Goal: Navigation & Orientation: Find specific page/section

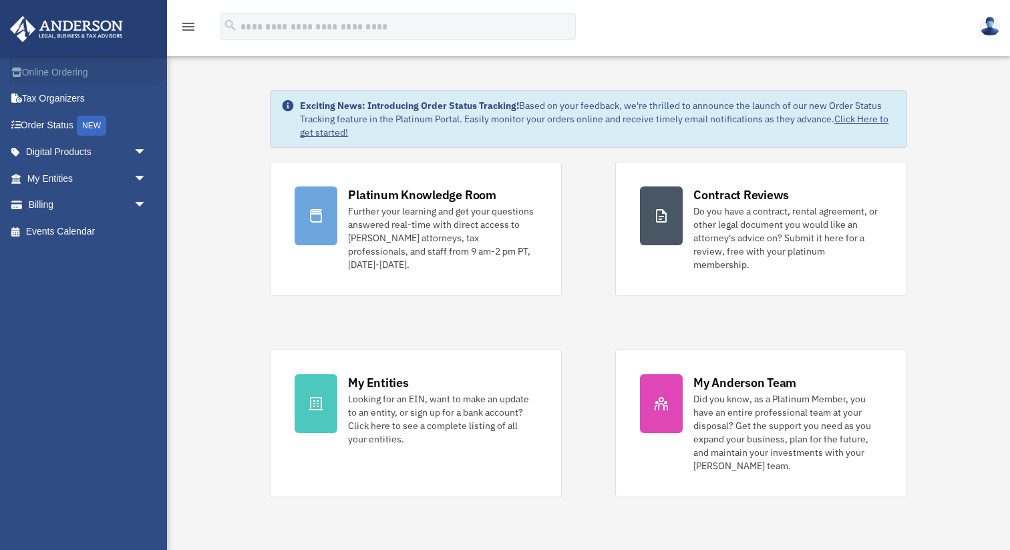
click at [129, 76] on link "Online Ordering" at bounding box center [88, 72] width 158 height 27
click at [115, 180] on link "My Entities arrow_drop_down" at bounding box center [88, 178] width 158 height 27
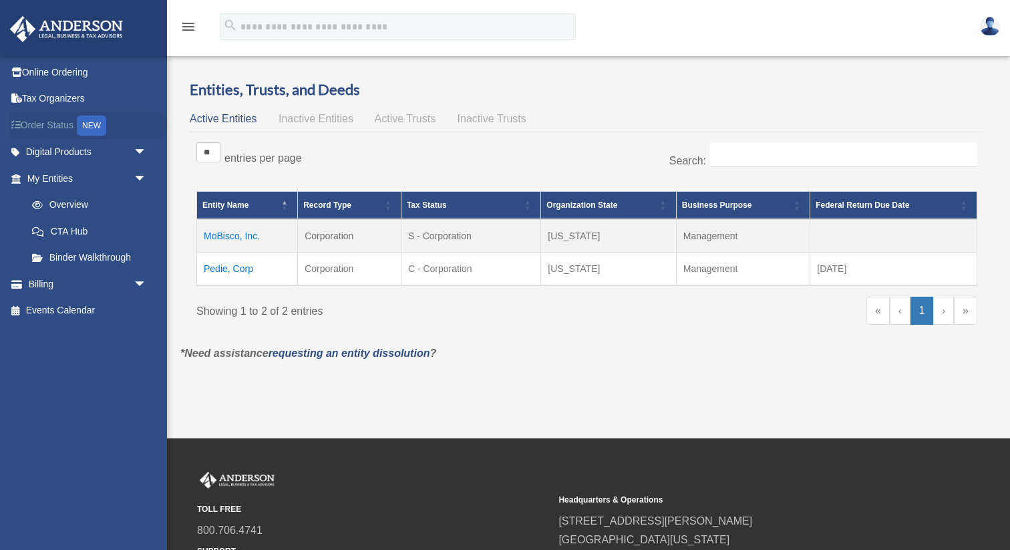
click at [102, 124] on div "NEW" at bounding box center [91, 126] width 29 height 20
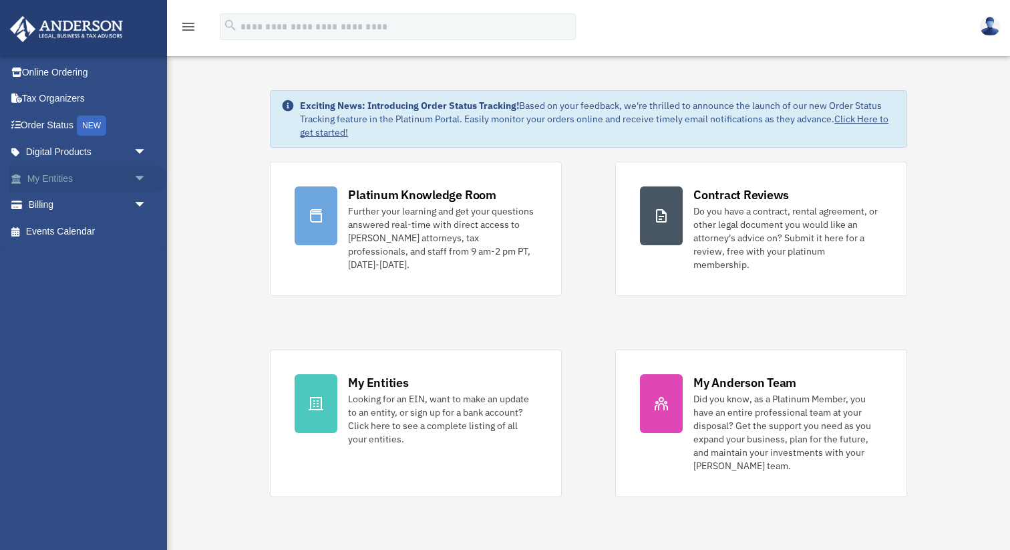
click at [142, 180] on span "arrow_drop_down" at bounding box center [147, 178] width 27 height 27
click at [132, 209] on link "Overview" at bounding box center [93, 205] width 148 height 27
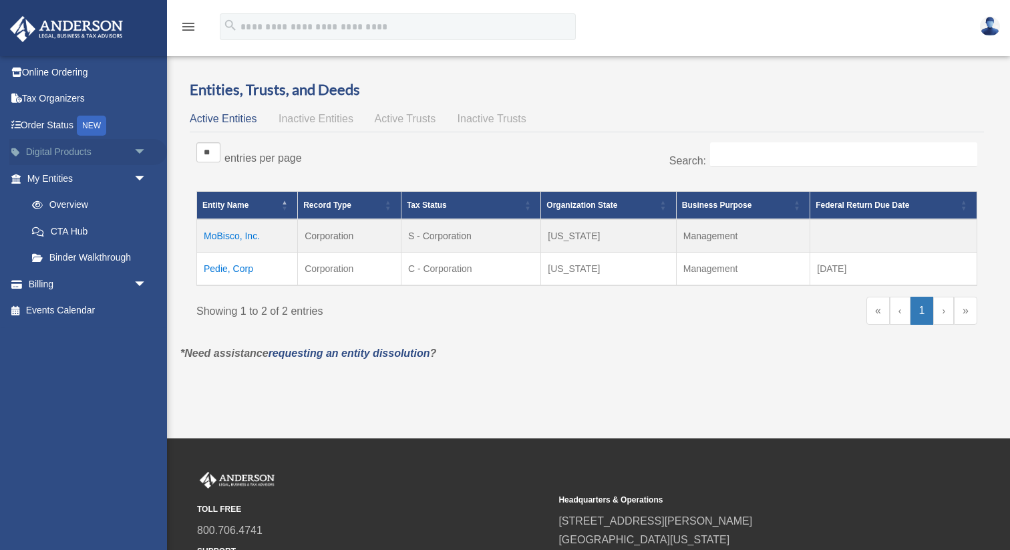
click at [135, 154] on span "arrow_drop_down" at bounding box center [147, 152] width 27 height 27
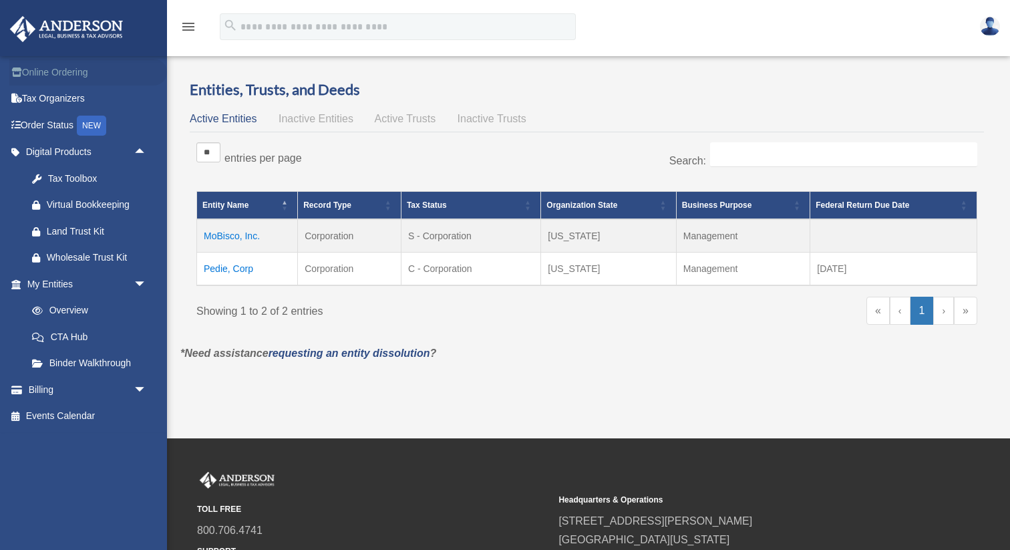
click at [160, 70] on link "Online Ordering" at bounding box center [88, 72] width 158 height 27
